Goal: Task Accomplishment & Management: Use online tool/utility

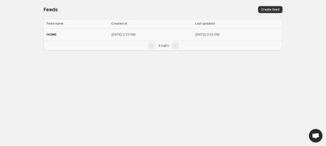
click at [78, 33] on div "HOME" at bounding box center [78, 34] width 62 height 9
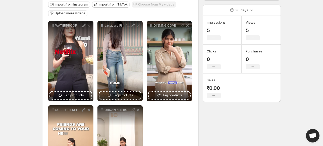
scroll to position [67, 0]
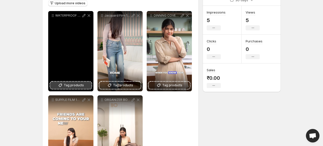
click at [69, 87] on span "Tag products" at bounding box center [74, 85] width 20 height 5
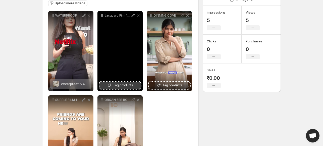
click at [117, 86] on span "Tag products" at bounding box center [123, 85] width 20 height 5
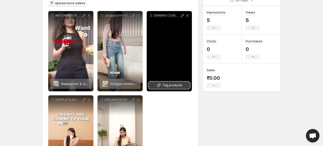
click at [173, 85] on span "Tag products" at bounding box center [172, 85] width 20 height 5
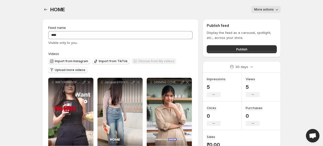
scroll to position [109, 0]
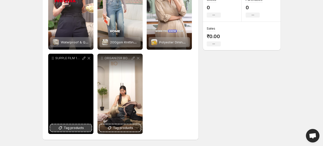
click at [67, 131] on span "Tag products" at bounding box center [74, 128] width 20 height 5
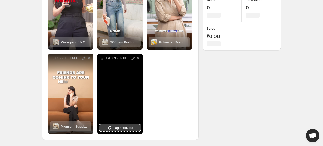
click at [120, 131] on span "Tag products" at bounding box center [123, 128] width 20 height 5
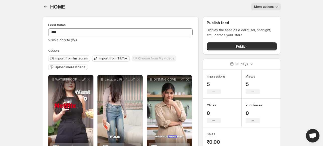
scroll to position [0, 0]
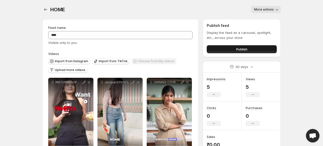
click at [242, 51] on span "Publish" at bounding box center [241, 49] width 11 height 5
click at [239, 51] on span "Publish" at bounding box center [241, 49] width 11 height 5
click at [44, 9] on icon "Settings" at bounding box center [45, 9] width 5 height 5
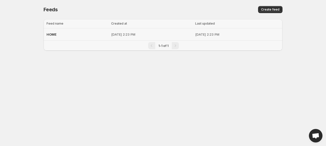
click at [54, 33] on span "HOME" at bounding box center [52, 34] width 10 height 4
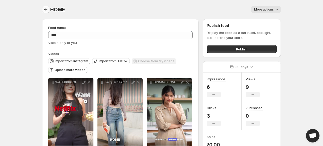
click at [48, 8] on icon "Settings" at bounding box center [45, 9] width 5 height 5
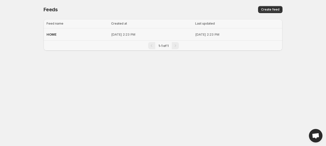
click at [53, 36] on span "HOME" at bounding box center [52, 34] width 10 height 4
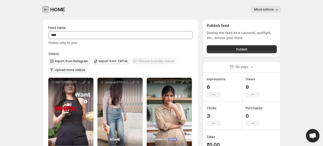
click at [48, 10] on icon "Settings" at bounding box center [45, 9] width 5 height 5
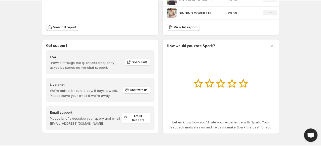
scroll to position [238, 0]
